Goal: Transaction & Acquisition: Subscribe to service/newsletter

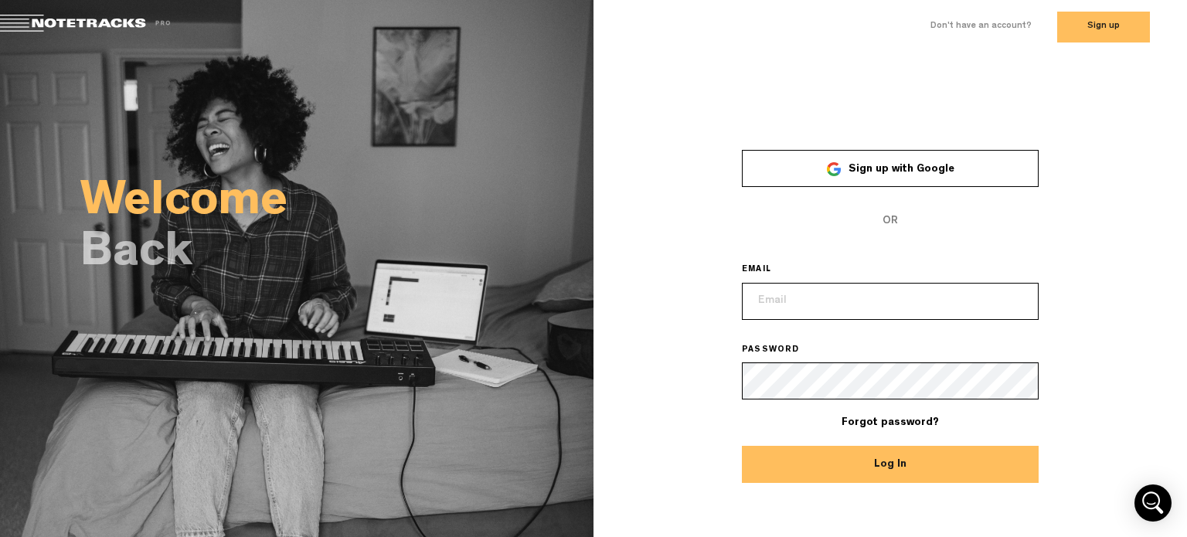
type input "[EMAIL_ADDRESS][DOMAIN_NAME]"
click at [199, 362] on div "Welcome Back" at bounding box center [297, 232] width 594 height 356
click at [195, 271] on h2 "Back" at bounding box center [336, 254] width 513 height 43
click at [204, 183] on h2 "Welcome" at bounding box center [336, 203] width 513 height 43
click at [903, 472] on button "Log In" at bounding box center [890, 464] width 297 height 37
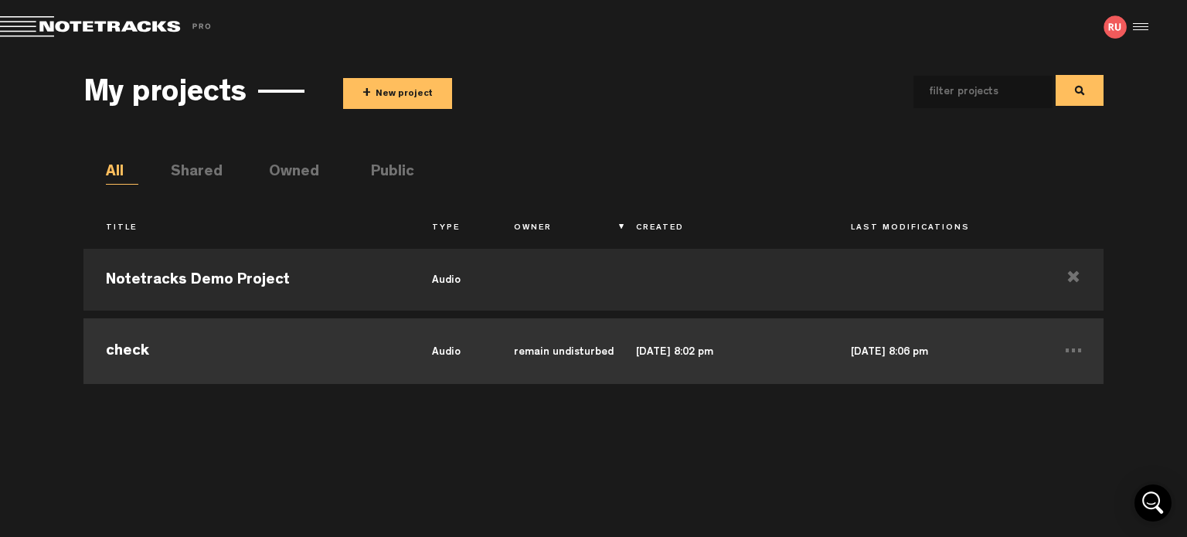
click at [364, 345] on td "check" at bounding box center [246, 350] width 327 height 70
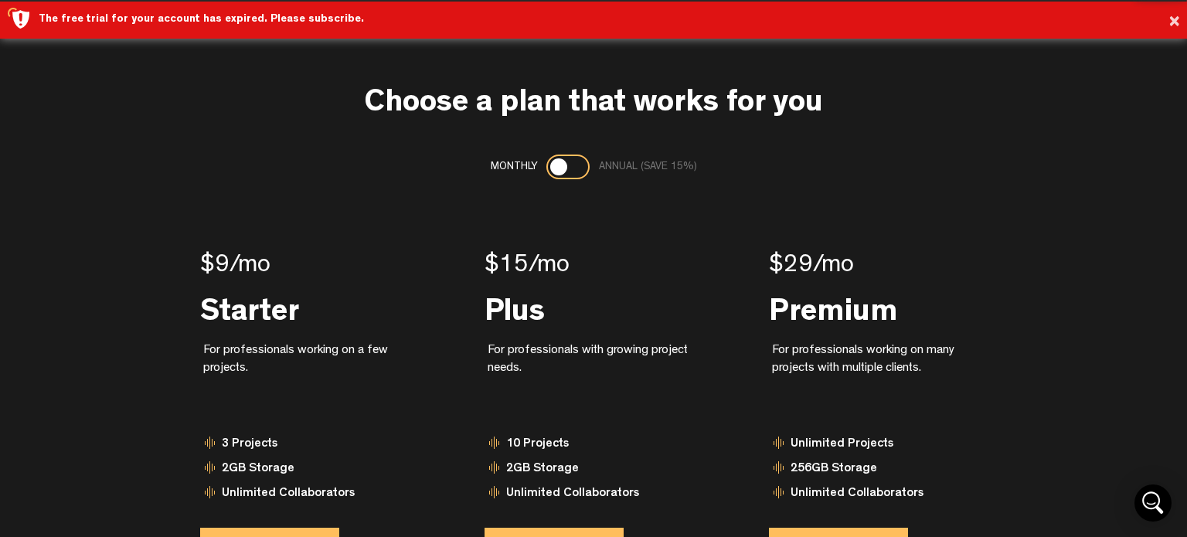
click at [443, 343] on div "$9 /mo Starter For professionals working on a few projects. 3 Projects 2GB Stor…" at bounding box center [309, 406] width 284 height 405
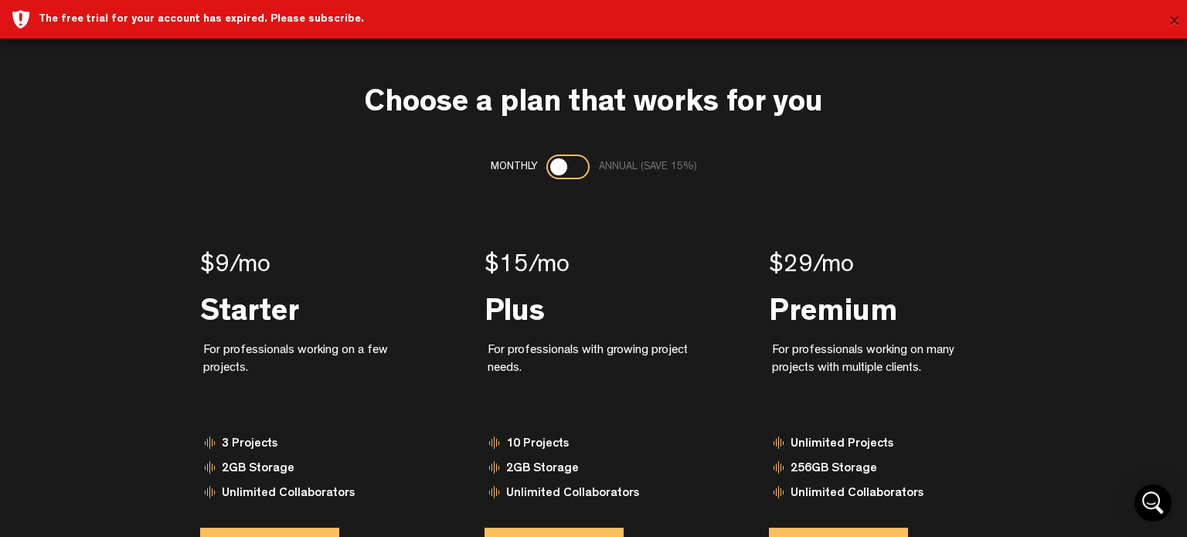
click at [1175, 24] on button "×" at bounding box center [1175, 22] width 12 height 31
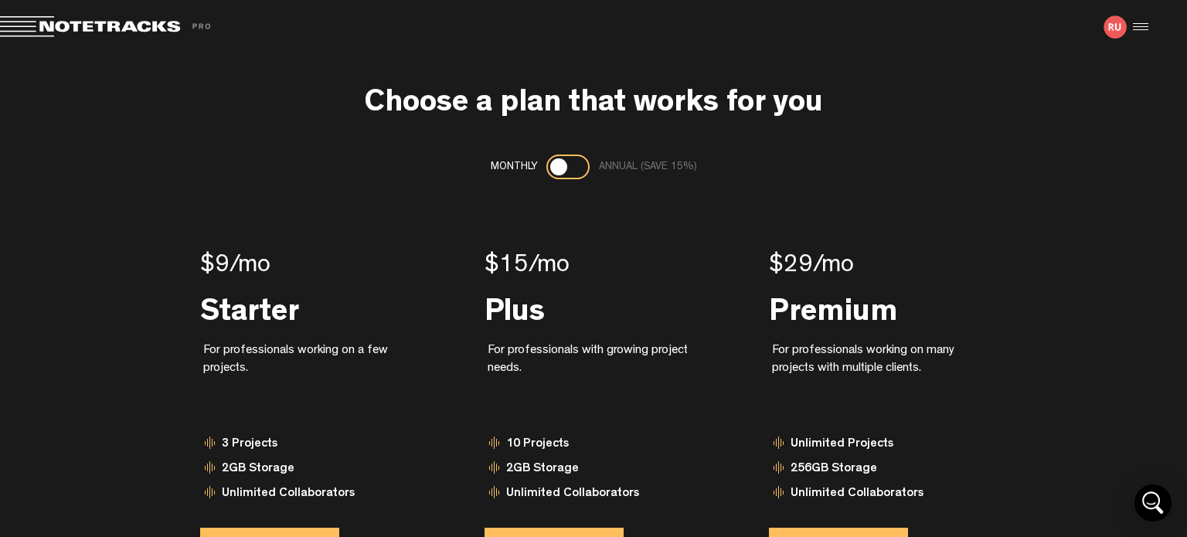
click at [100, 25] on span at bounding box center [108, 27] width 216 height 22
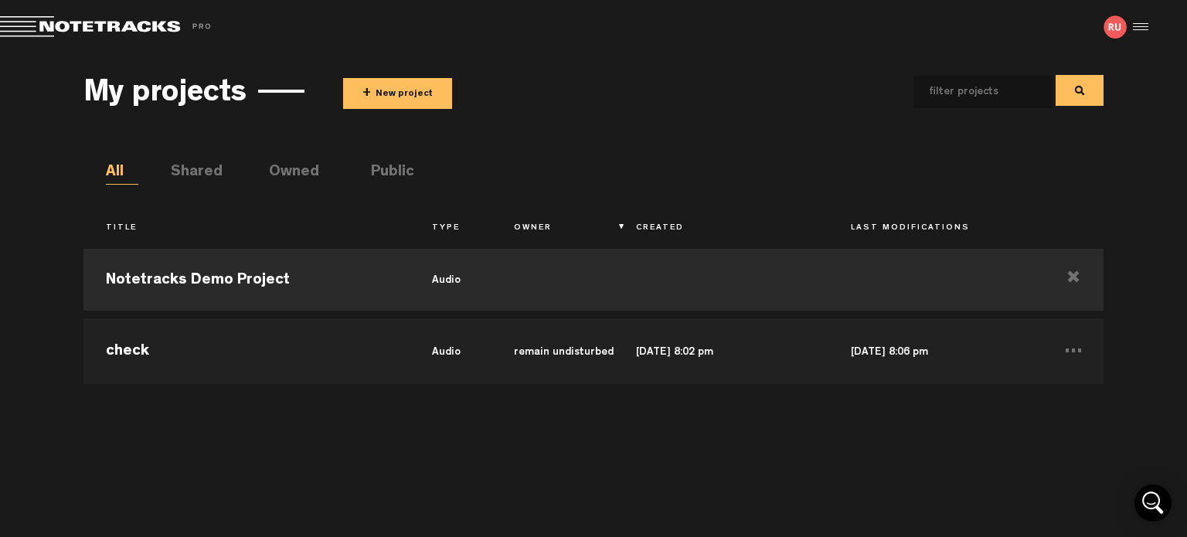
click at [291, 188] on div "Title Type Owner Created Last Modifications Notetracks Demo Project audio check…" at bounding box center [593, 354] width 1021 height 338
click at [315, 160] on div "My projects + New project All Shared Owned Public Title Type Owner Created Last…" at bounding box center [593, 292] width 1021 height 459
click at [301, 170] on li "Owned" at bounding box center [285, 173] width 32 height 23
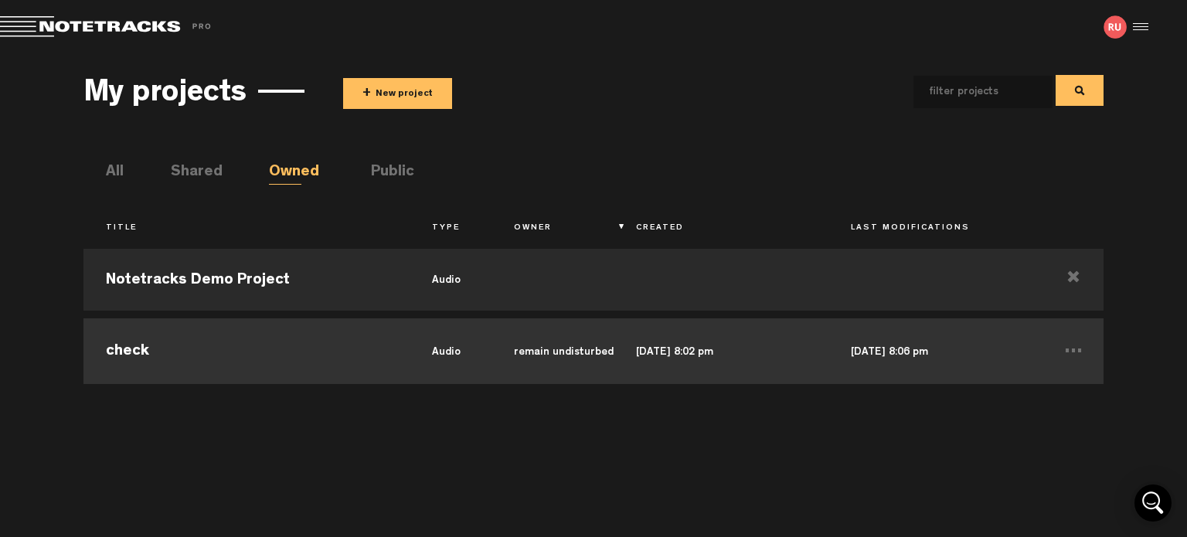
click at [142, 347] on td "check" at bounding box center [246, 350] width 327 height 70
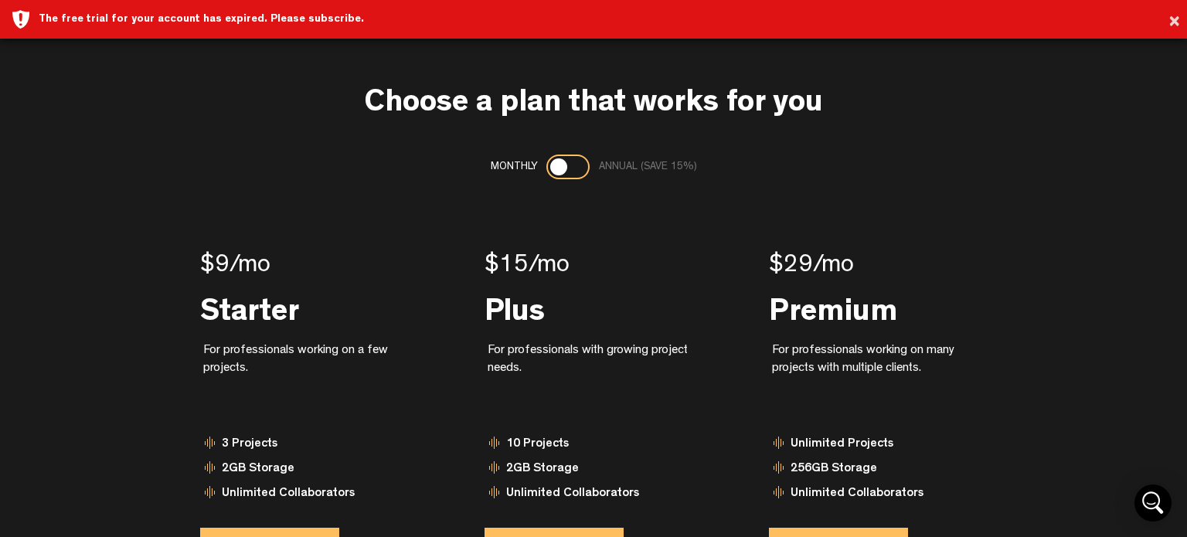
click at [1183, 15] on div "× The free trial for your account has expired. Please subscribe." at bounding box center [593, 19] width 1187 height 39
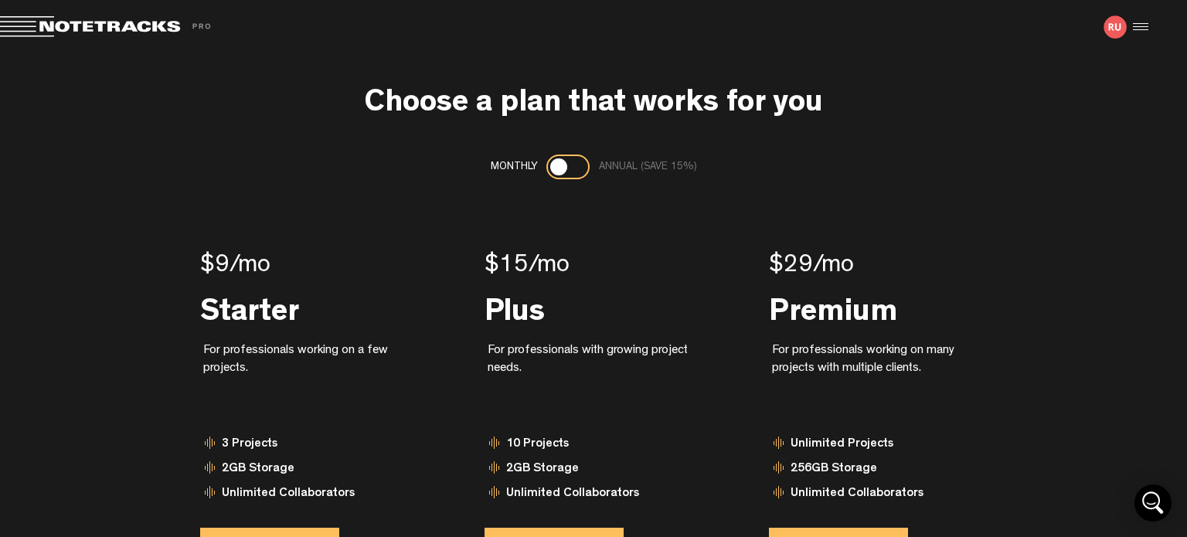
click at [1116, 26] on img at bounding box center [1115, 26] width 23 height 23
click at [1135, 26] on div at bounding box center [1138, 26] width 23 height 23
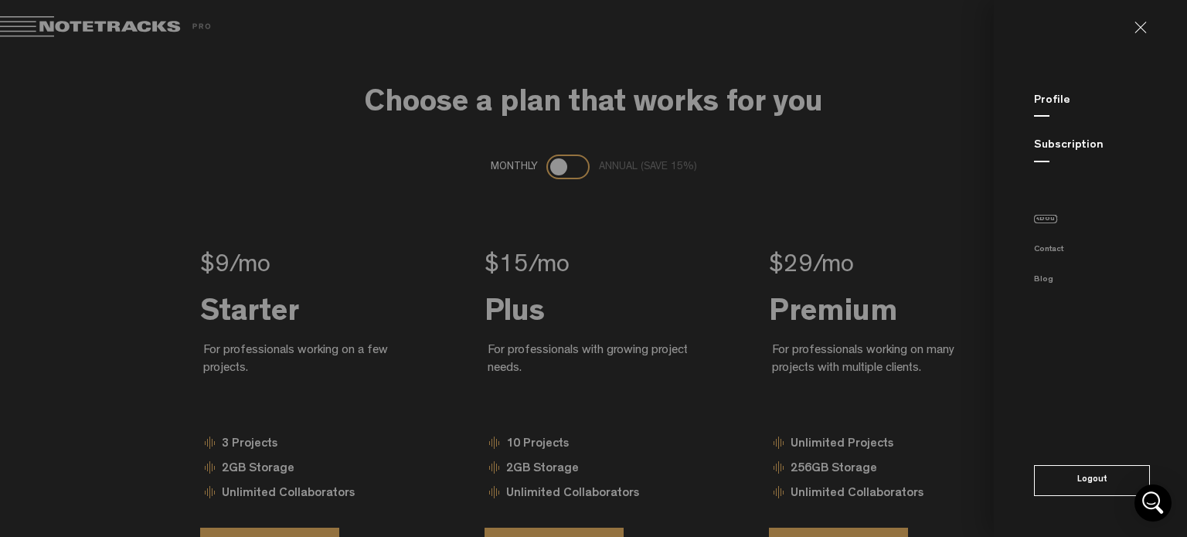
click at [1042, 219] on link "About" at bounding box center [1045, 219] width 23 height 9
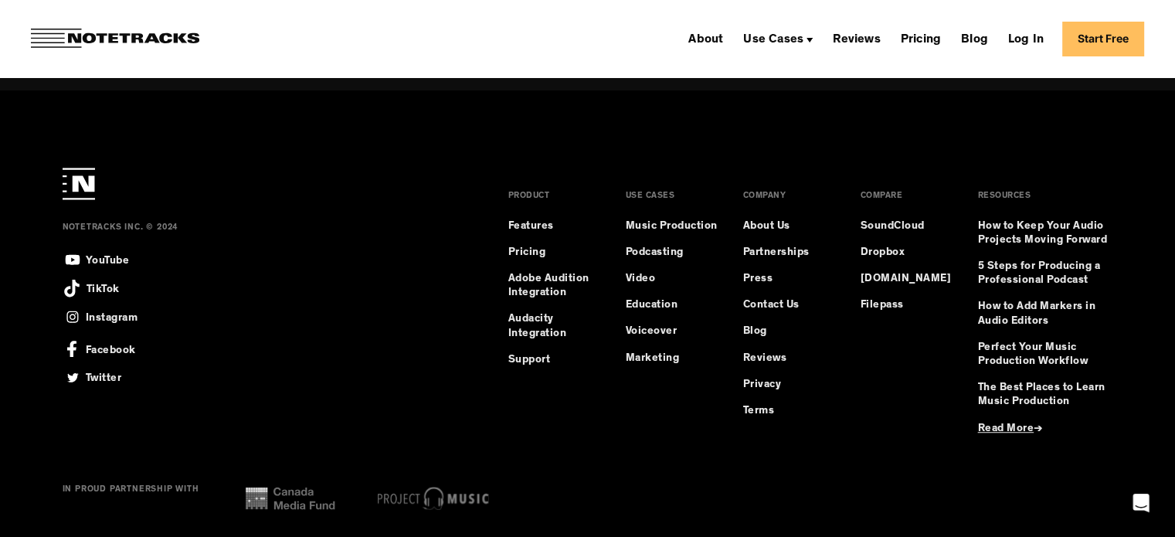
scroll to position [1003, 0]
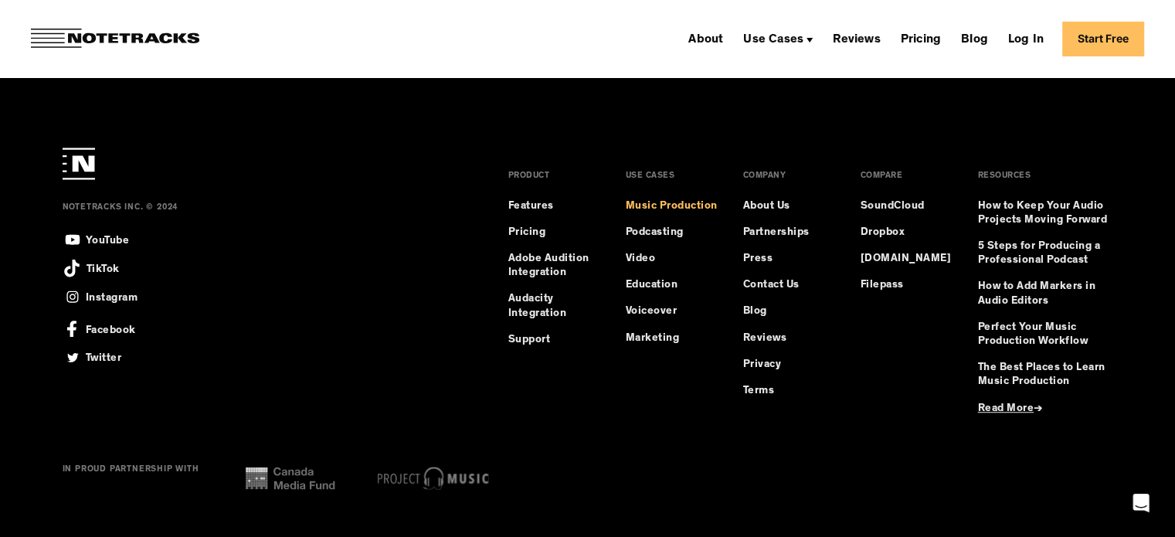
click at [689, 200] on link "Music Production" at bounding box center [672, 206] width 92 height 14
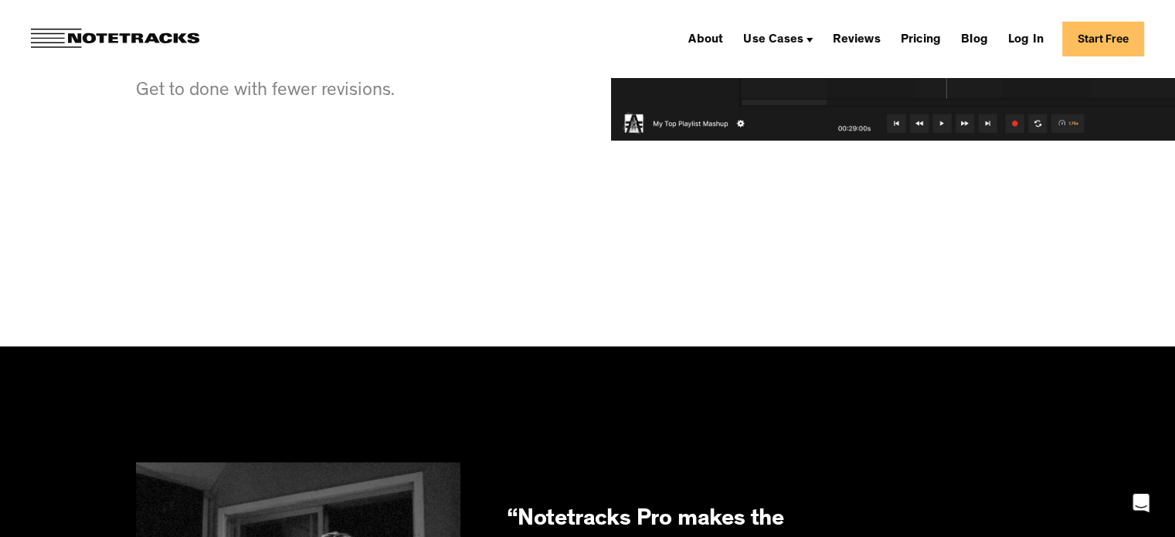
scroll to position [2138, 0]
